Goal: Task Accomplishment & Management: Use online tool/utility

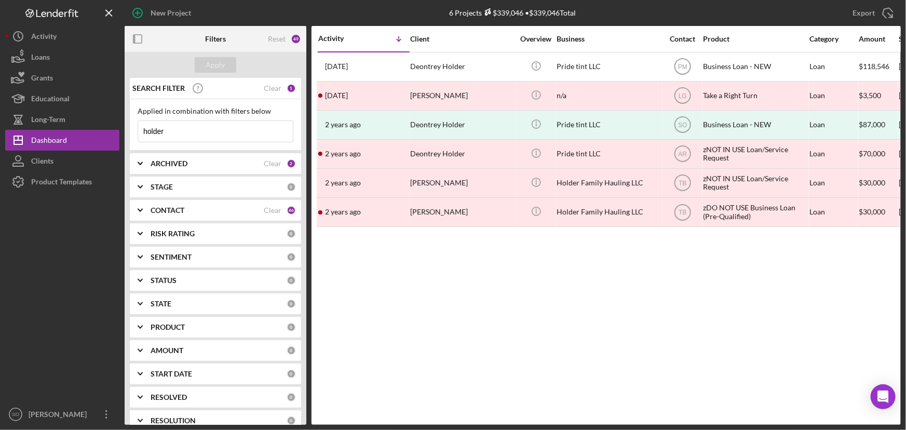
click at [187, 125] on input "holder" at bounding box center [215, 131] width 155 height 21
drag, startPoint x: 187, startPoint y: 128, endPoint x: 136, endPoint y: 132, distance: 51.6
click at [136, 132] on div "Applied in combination with filters below holder Icon/Menu Close" at bounding box center [215, 124] width 171 height 51
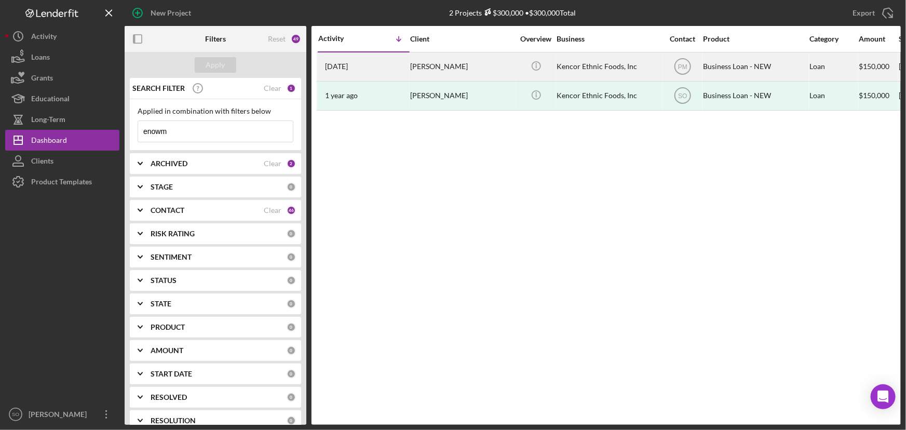
type input "enowm"
click at [467, 68] on div "[PERSON_NAME]" at bounding box center [462, 67] width 104 height 28
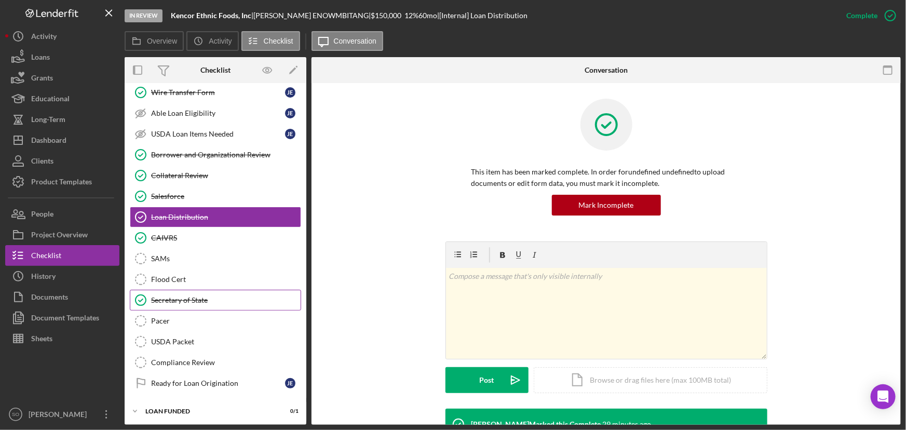
scroll to position [85, 0]
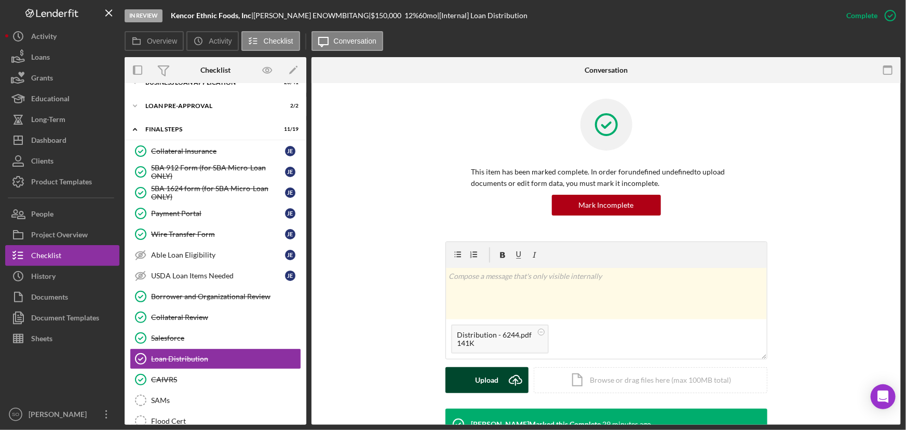
click at [484, 381] on div "Upload" at bounding box center [486, 380] width 23 height 26
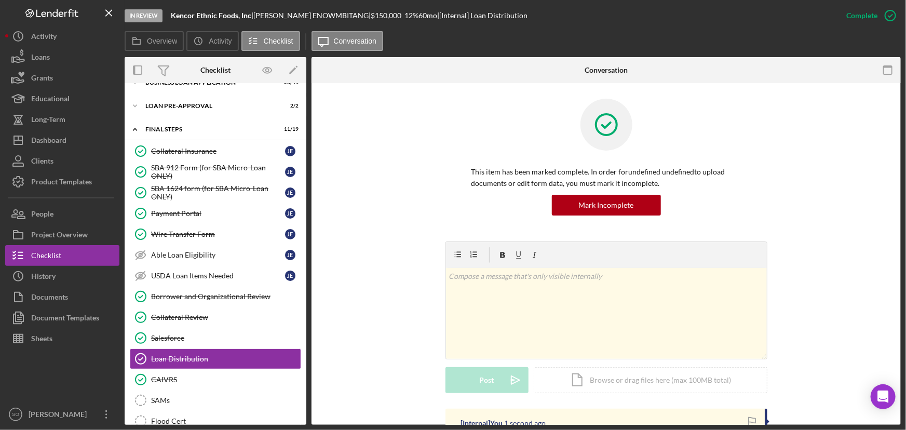
scroll to position [236, 0]
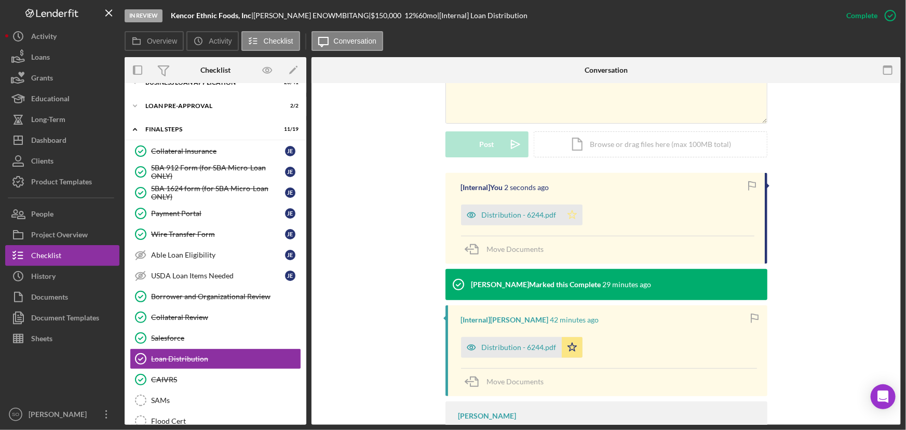
click at [572, 219] on icon "Icon/Star" at bounding box center [572, 215] width 21 height 21
